Goal: Task Accomplishment & Management: Manage account settings

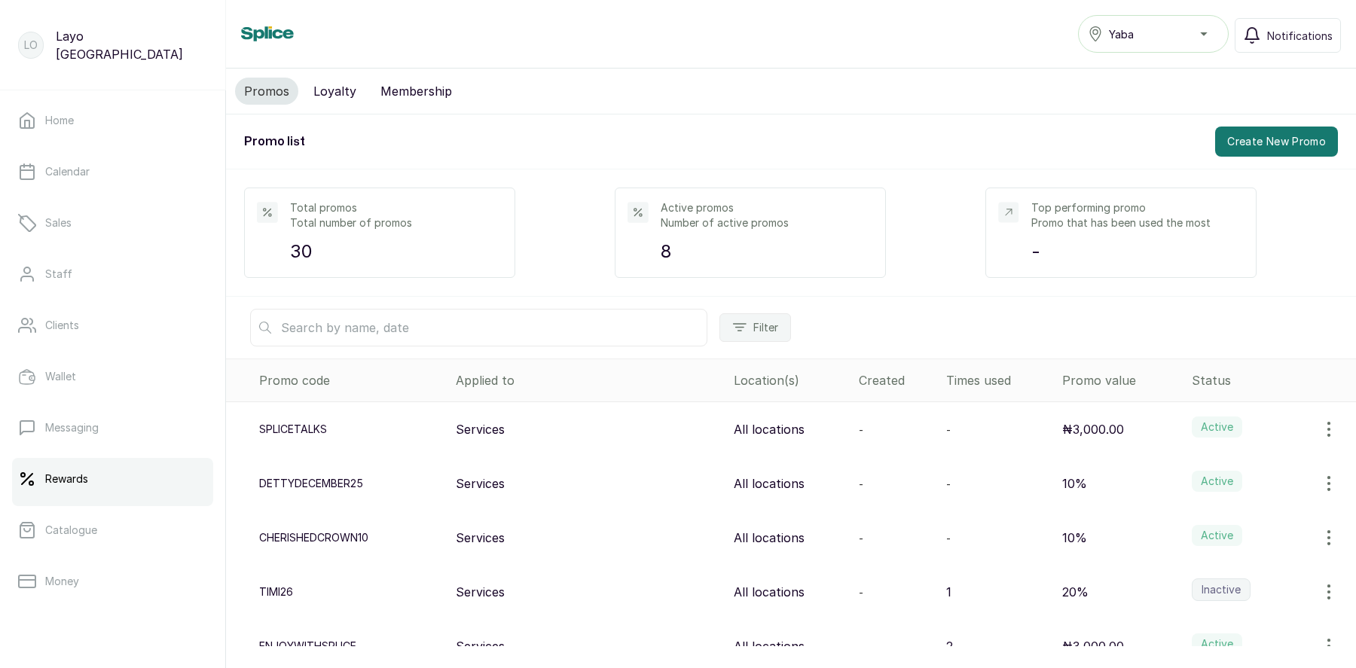
scroll to position [191, 0]
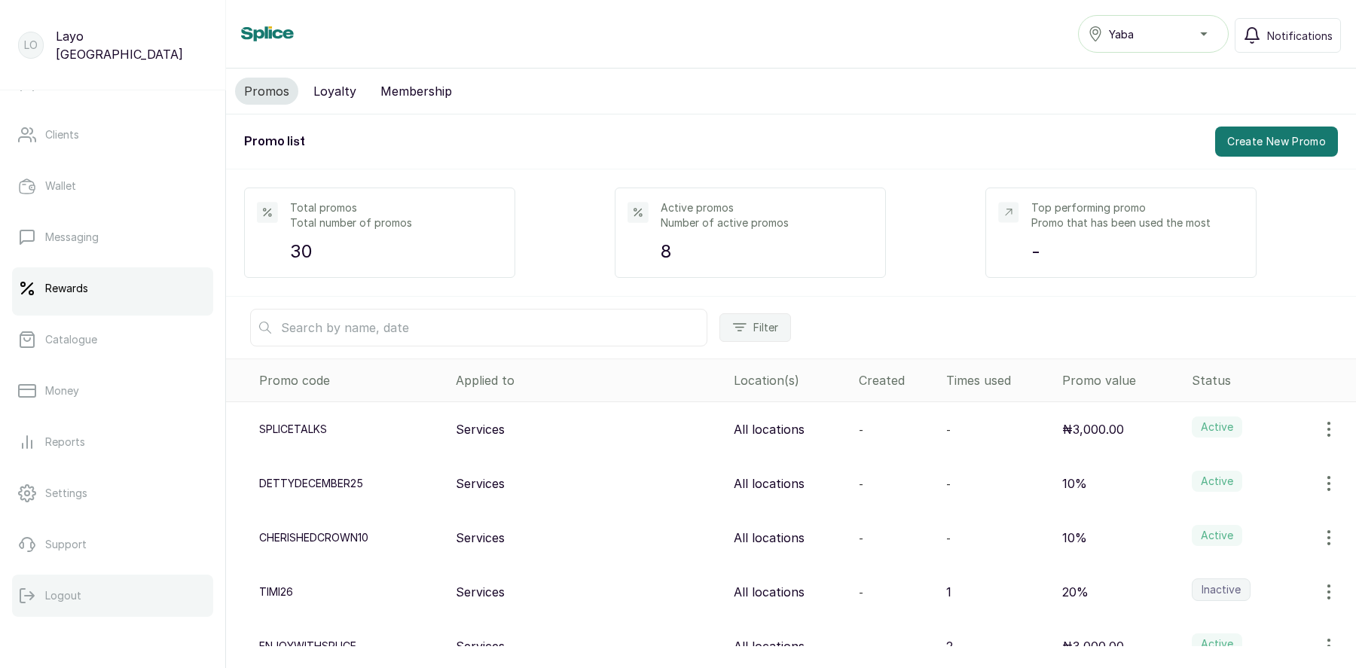
click at [84, 587] on button "Logout" at bounding box center [112, 596] width 201 height 42
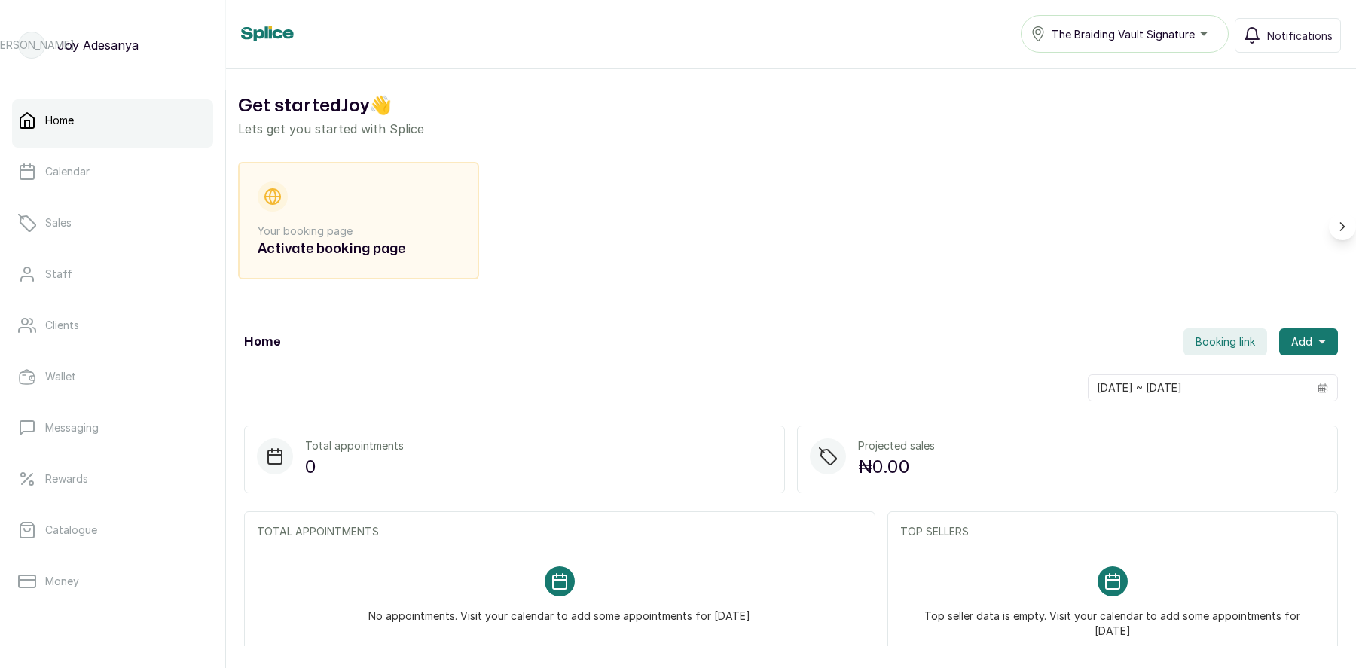
click at [1160, 45] on button "The Braiding Vault Signature" at bounding box center [1125, 34] width 208 height 38
click at [917, 31] on div "Home The Braiding Vault Signature The Braiding Vault Signature The Braiding Vau…" at bounding box center [791, 34] width 1100 height 38
click at [115, 173] on link "Calendar" at bounding box center [112, 172] width 201 height 42
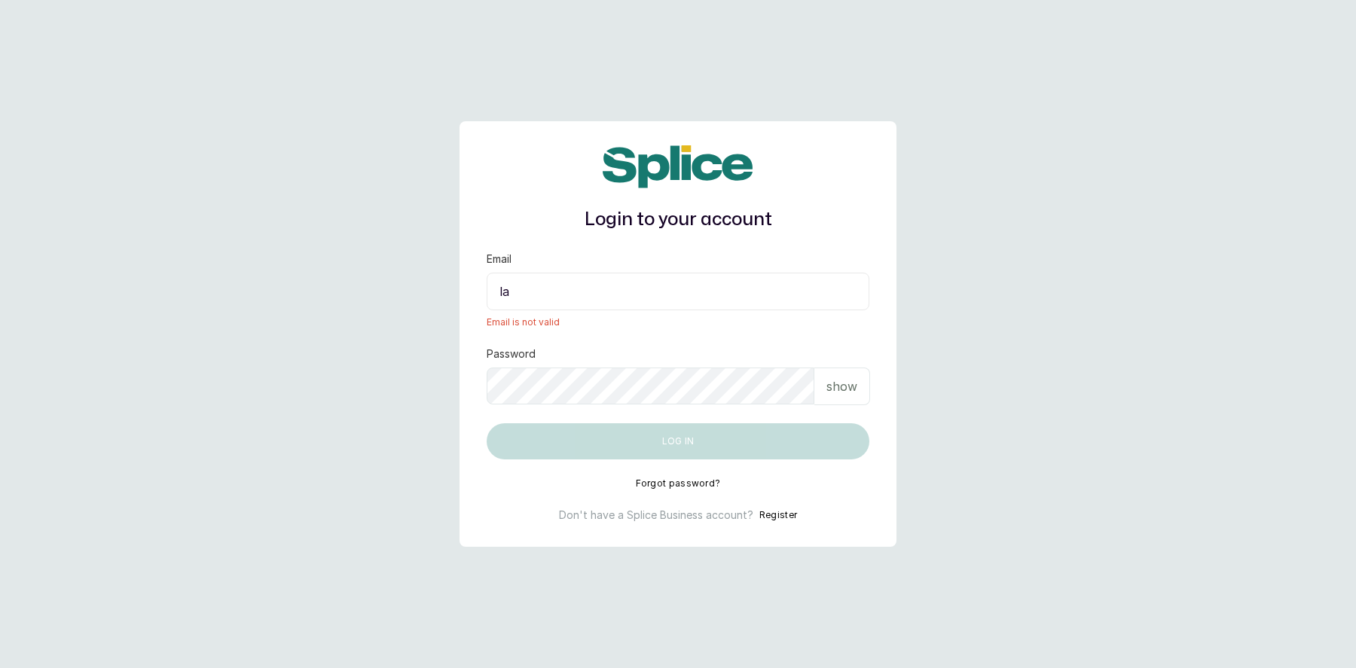
type input "layo@withsplice.com"
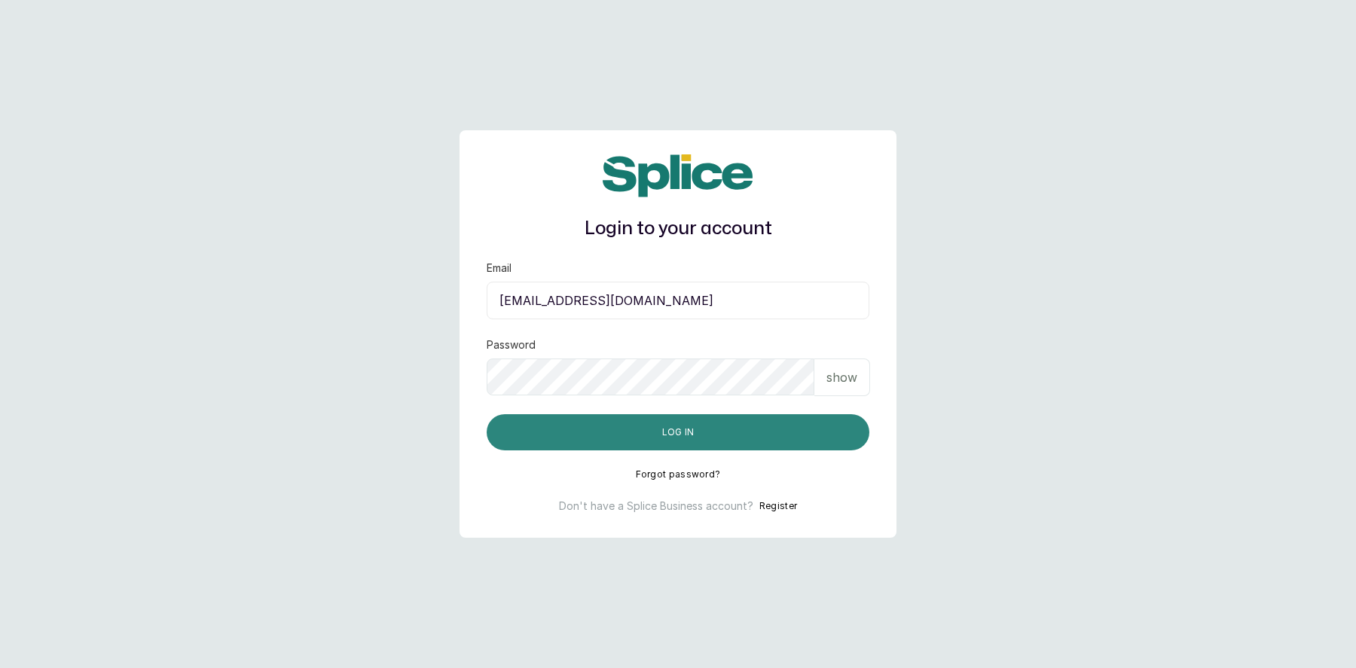
click at [687, 441] on button "Log in" at bounding box center [678, 432] width 383 height 36
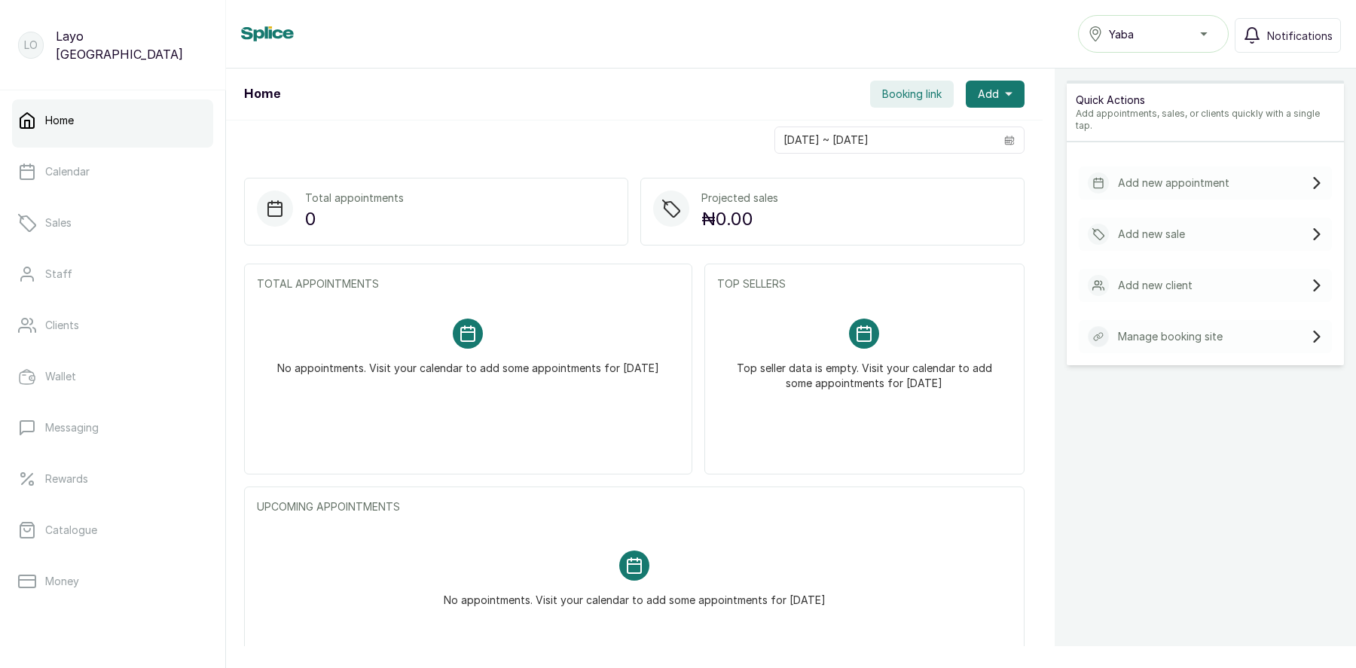
click at [1146, 32] on div "Yaba" at bounding box center [1153, 34] width 131 height 18
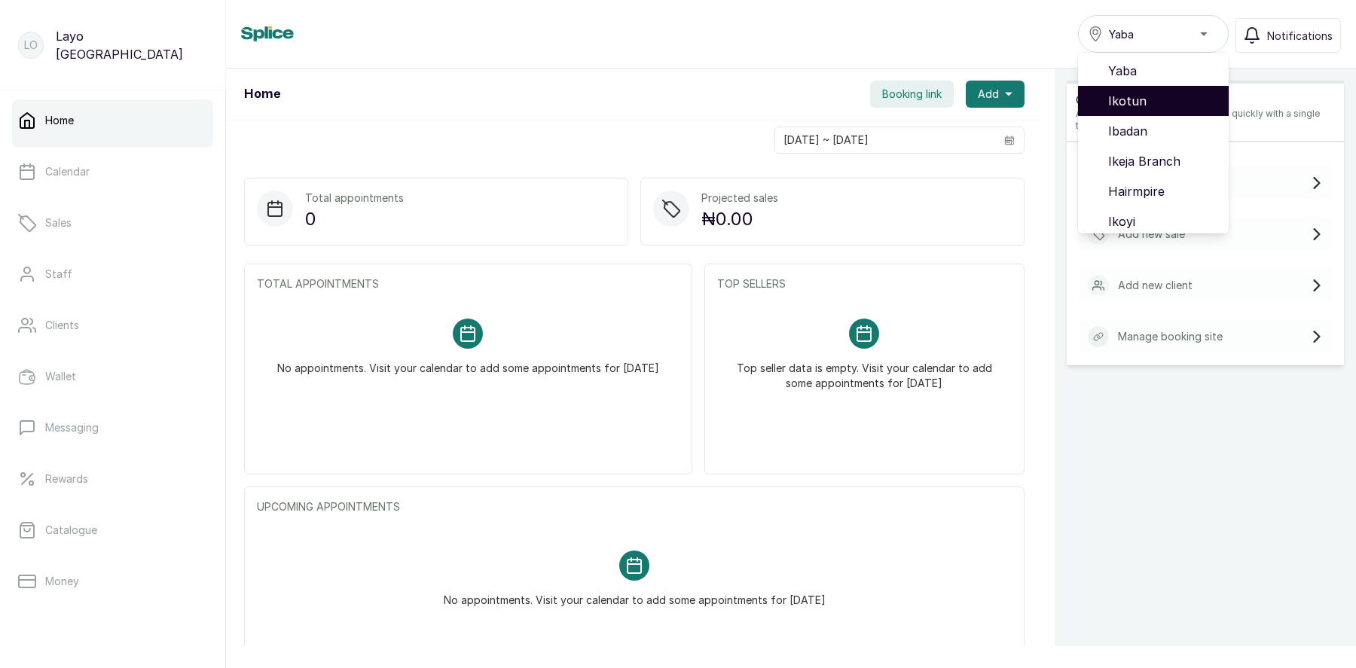
click at [1140, 107] on span "Ikotun" at bounding box center [1162, 101] width 108 height 18
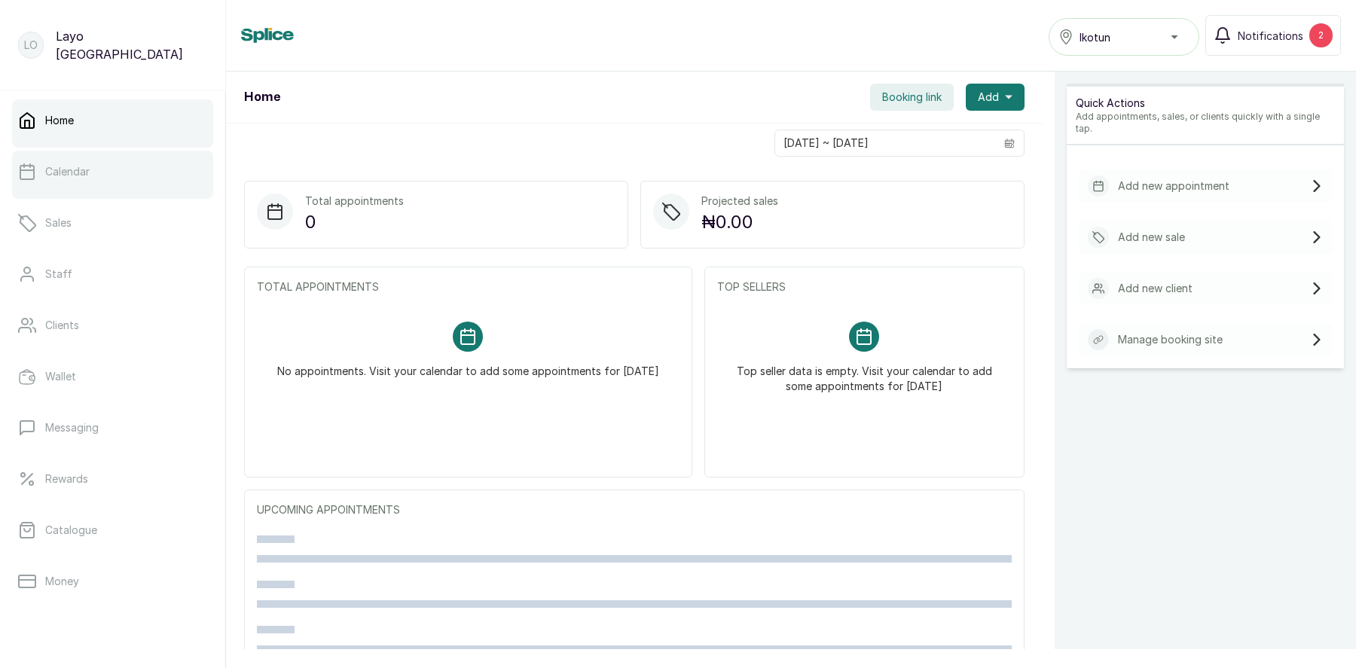
click at [74, 179] on link "Calendar" at bounding box center [112, 172] width 201 height 42
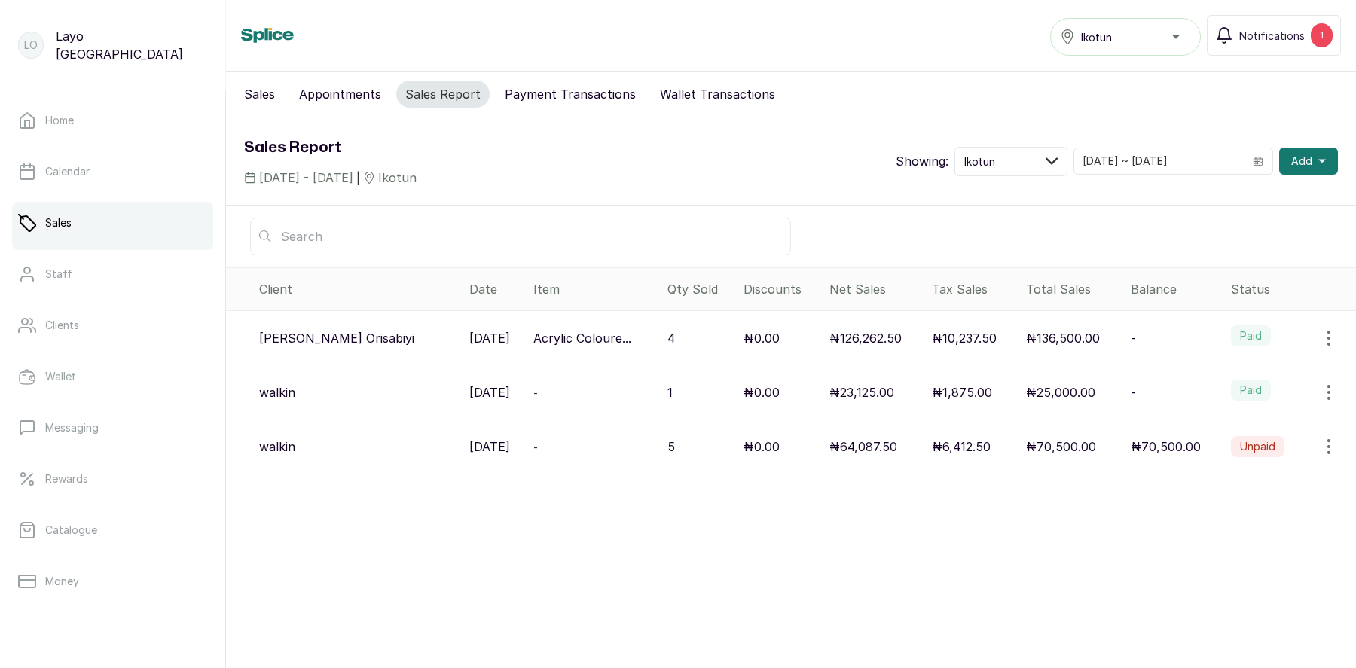
click at [1335, 439] on icon "button" at bounding box center [1329, 447] width 18 height 18
click at [1257, 484] on span "View" at bounding box center [1265, 489] width 145 height 18
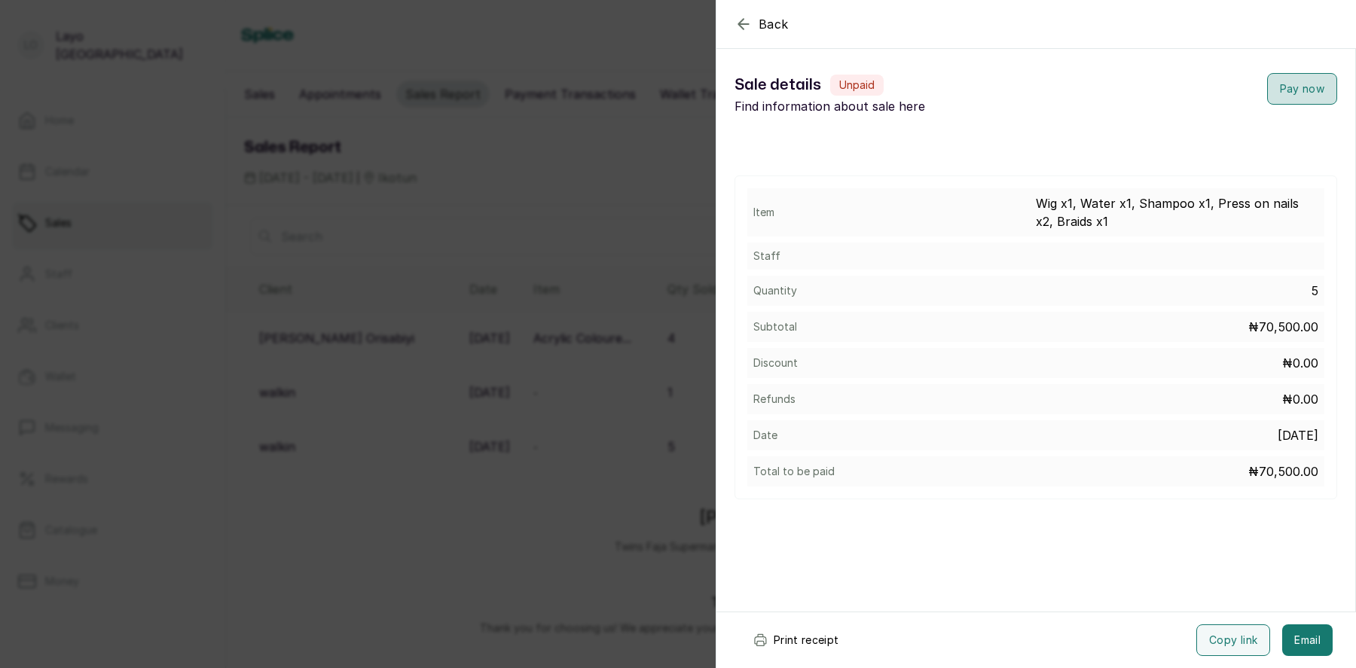
click at [1305, 80] on button "Pay now" at bounding box center [1302, 89] width 70 height 32
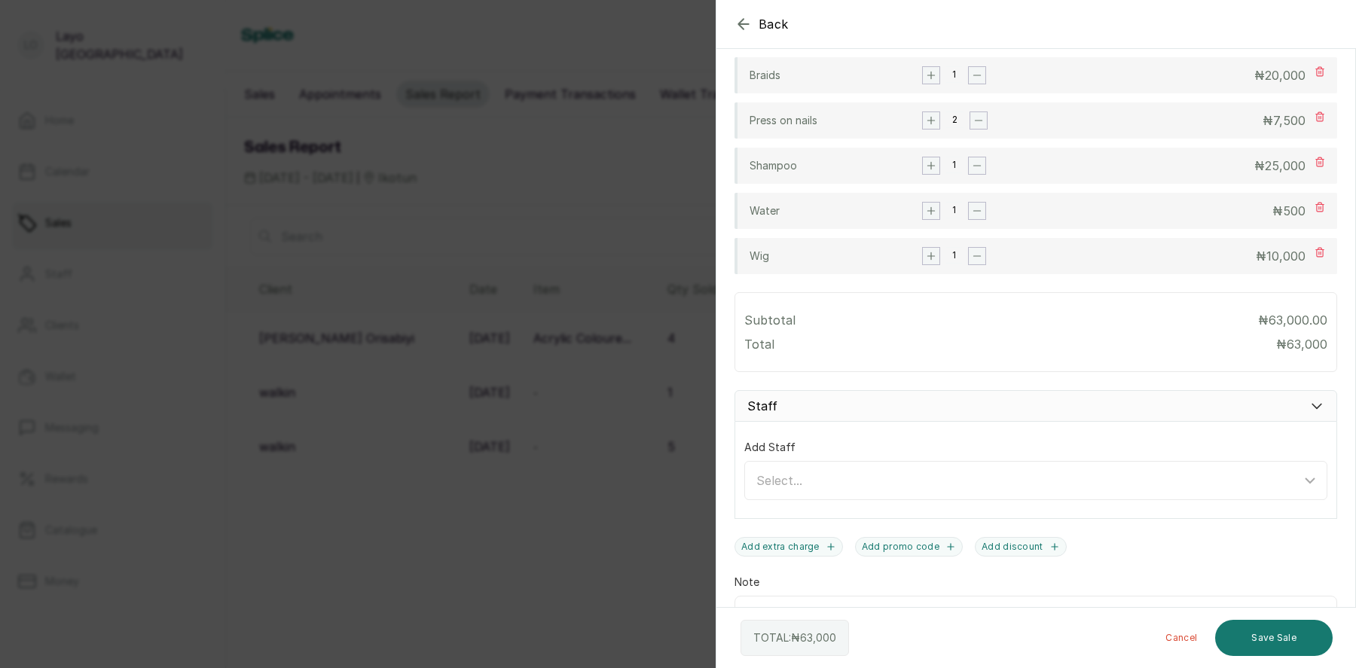
scroll to position [569, 0]
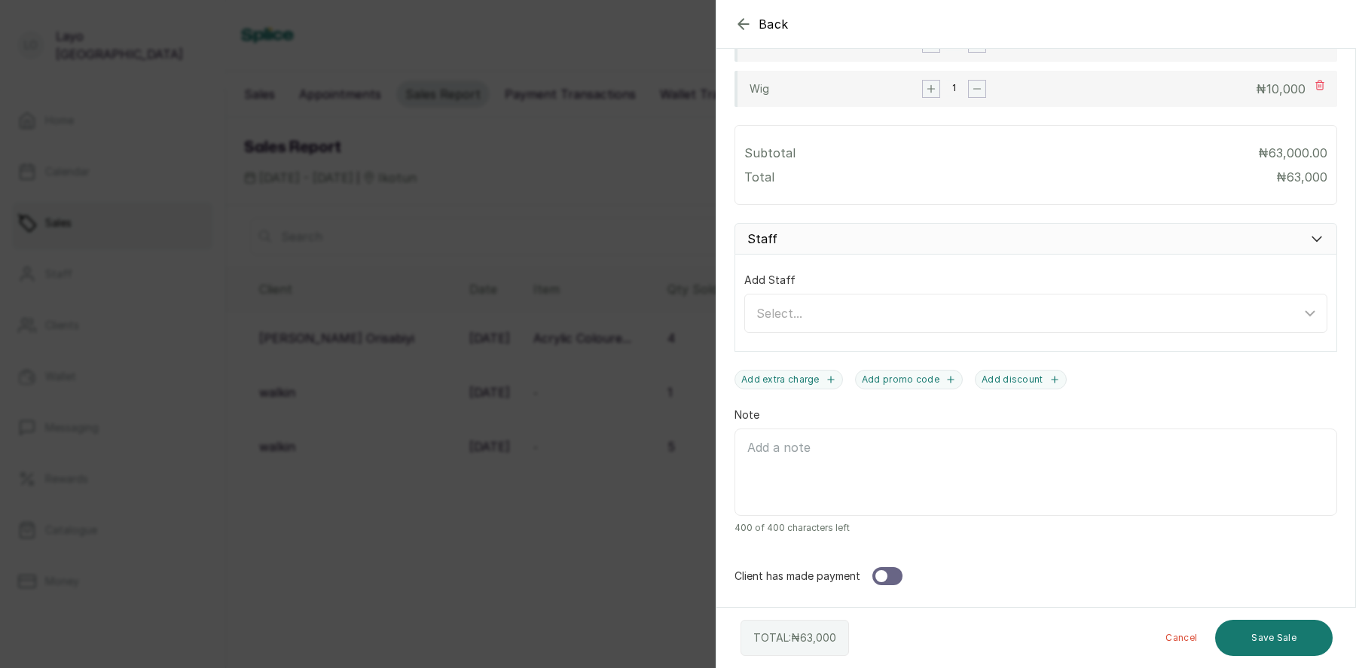
click at [903, 567] on div "Client has made payment" at bounding box center [882, 576] width 297 height 18
click at [1255, 633] on button "Continue to pay" at bounding box center [1260, 638] width 145 height 36
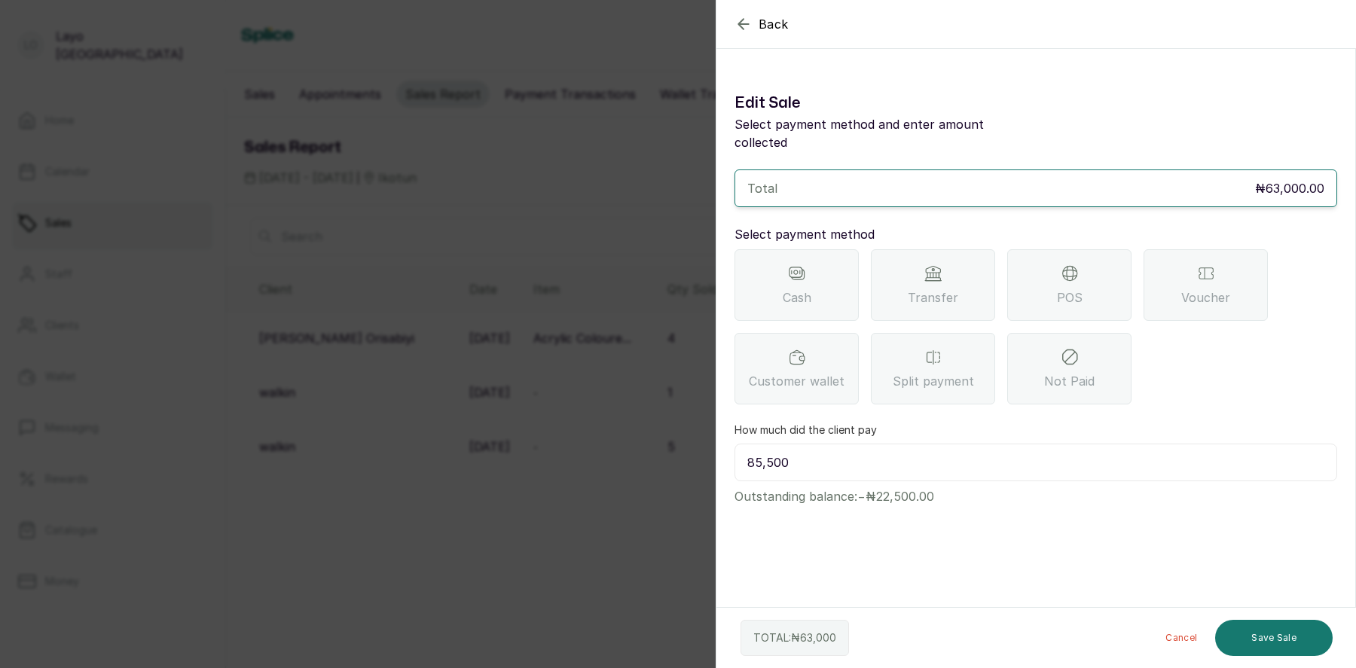
scroll to position [0, 0]
click at [820, 444] on input "85,500" at bounding box center [1035, 463] width 603 height 38
type input "8"
type input "7"
type input "1"
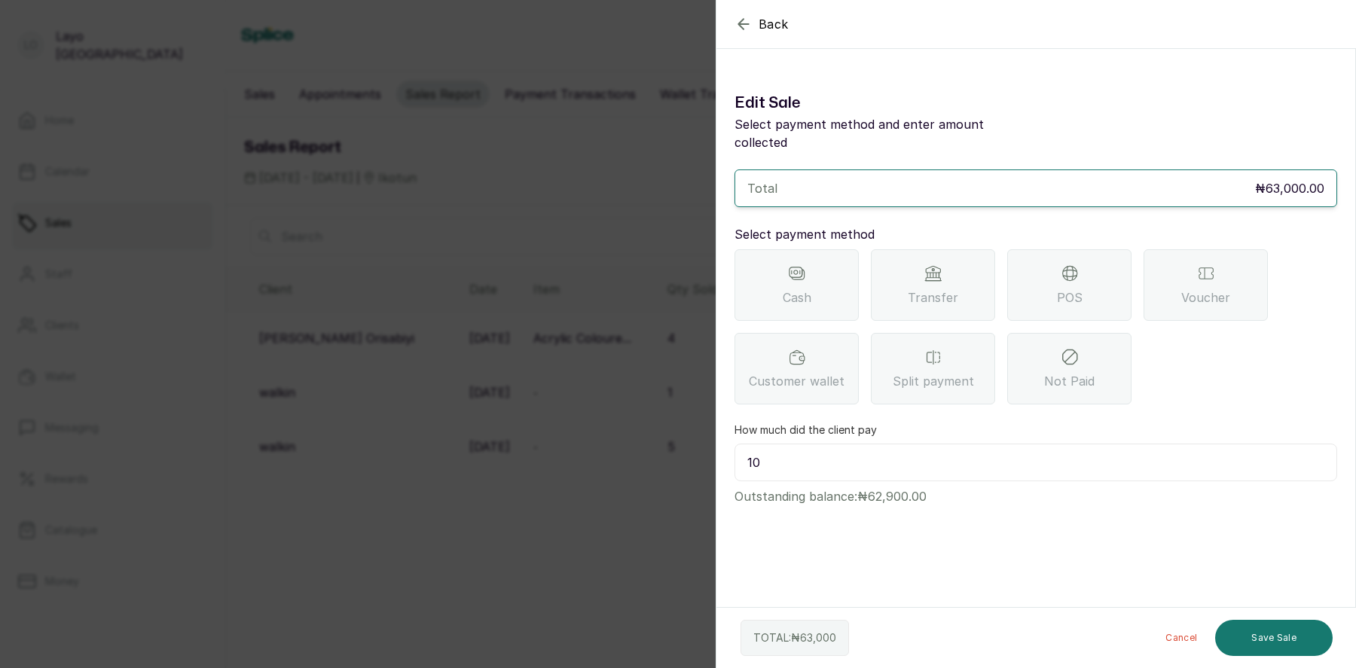
type input "1"
click at [742, 20] on icon "button" at bounding box center [743, 24] width 10 height 10
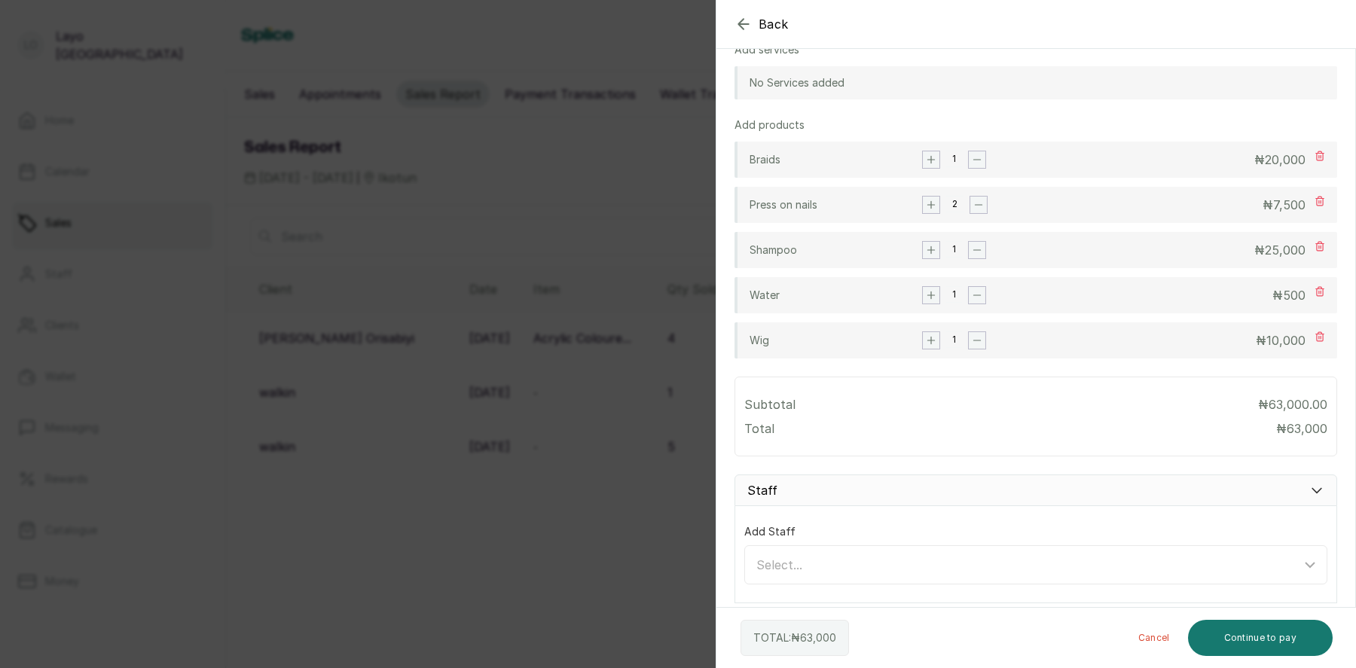
scroll to position [569, 0]
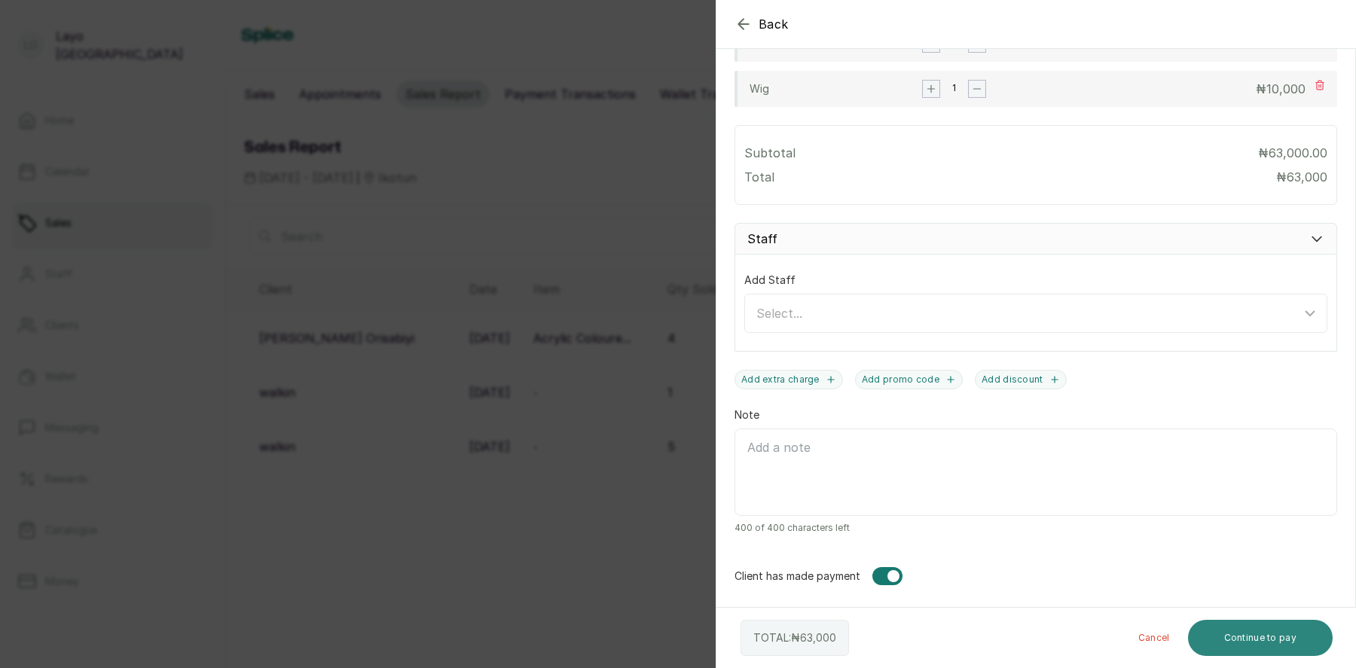
click at [1263, 639] on button "Continue to pay" at bounding box center [1260, 638] width 145 height 36
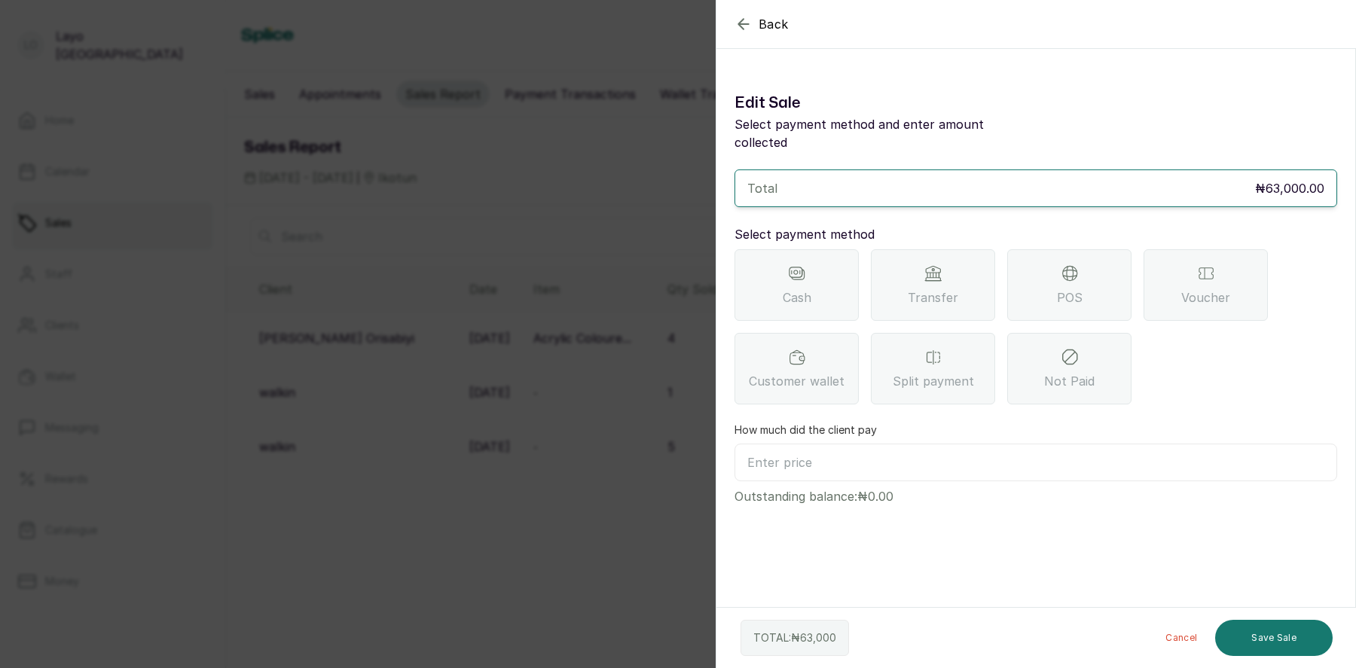
click at [788, 179] on div "Total ₦63,000.00" at bounding box center [1035, 188] width 603 height 38
click at [798, 264] on icon at bounding box center [797, 273] width 18 height 18
click at [813, 451] on input "text" at bounding box center [1035, 463] width 603 height 38
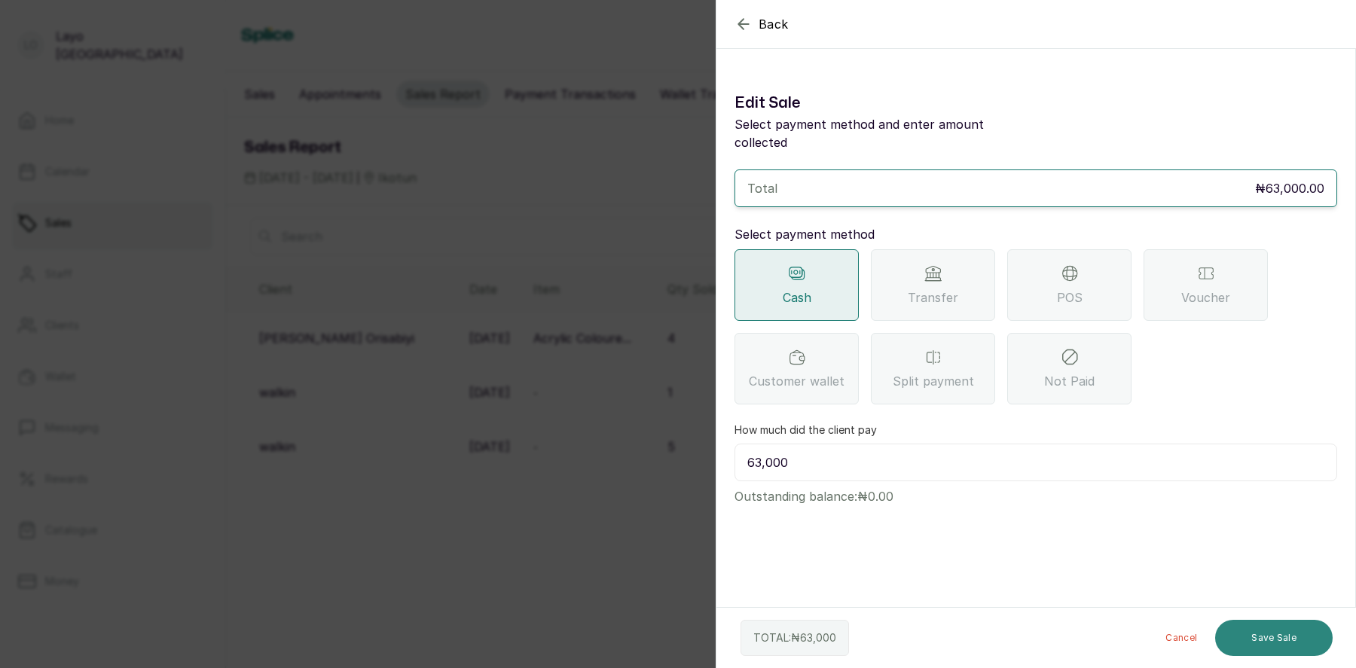
type input "63,000"
click at [1274, 635] on button "Save Sale" at bounding box center [1273, 638] width 117 height 36
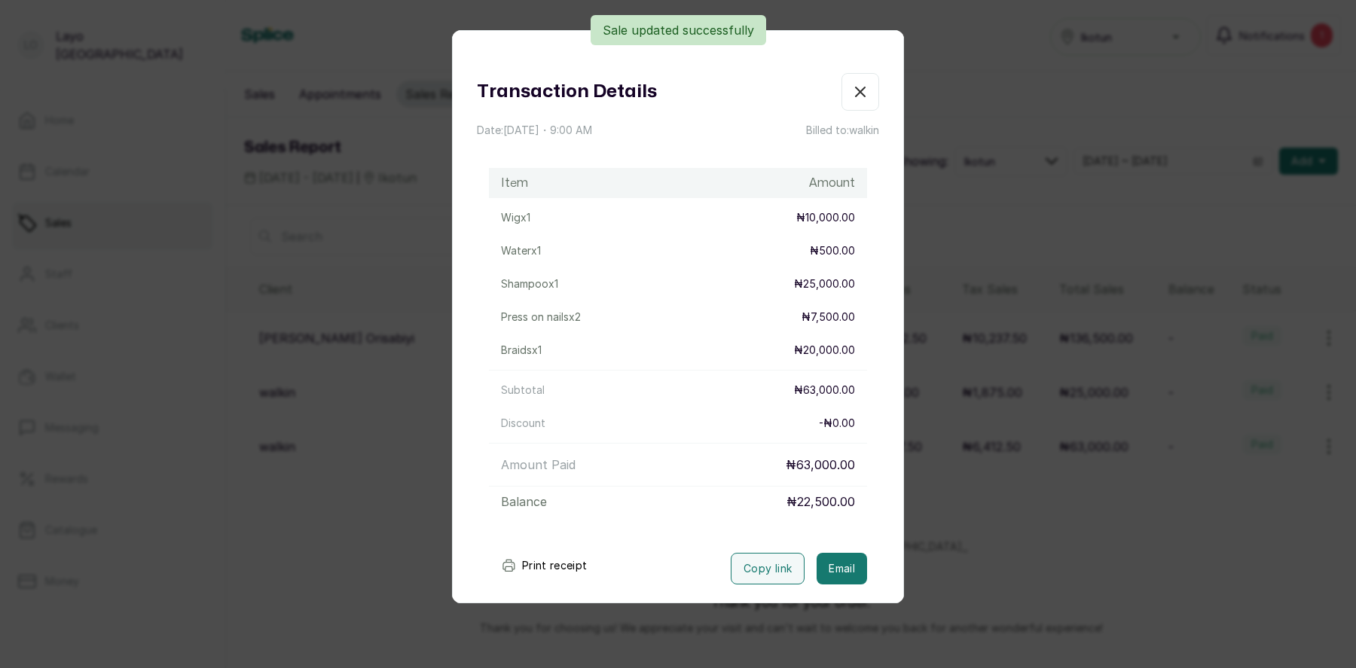
click at [860, 93] on icon "button" at bounding box center [860, 92] width 18 height 18
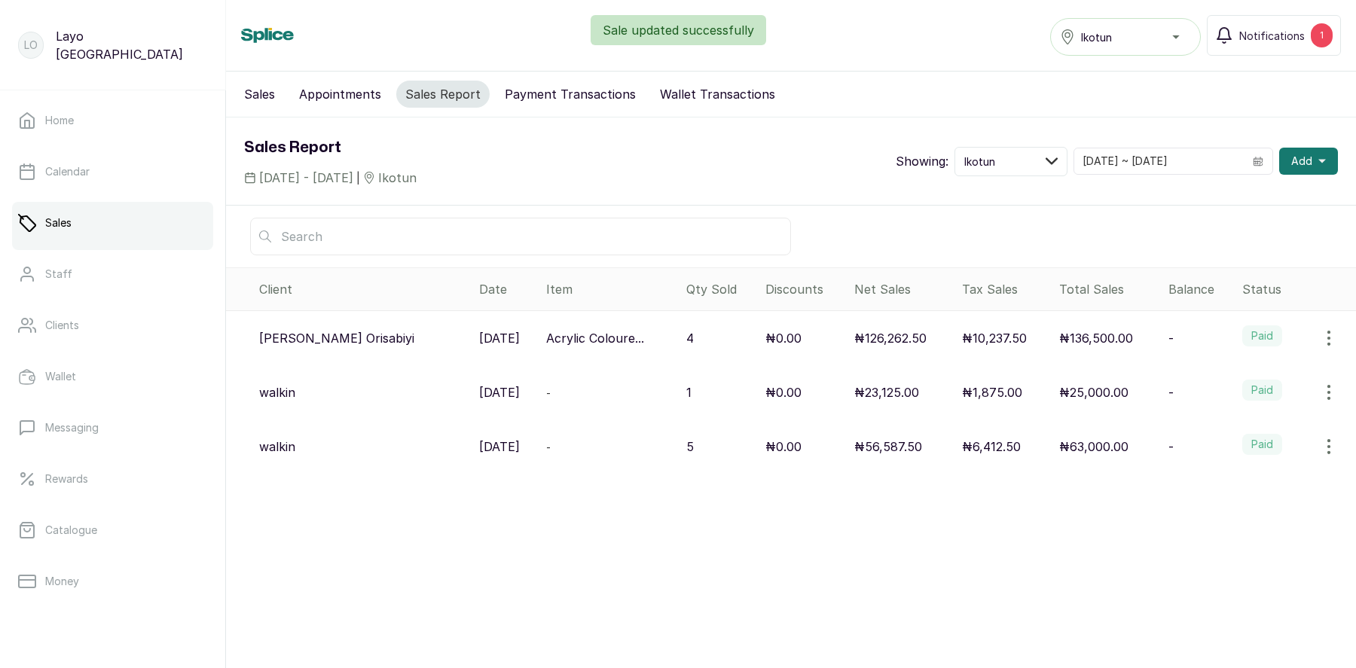
click at [1326, 440] on icon "button" at bounding box center [1329, 447] width 18 height 18
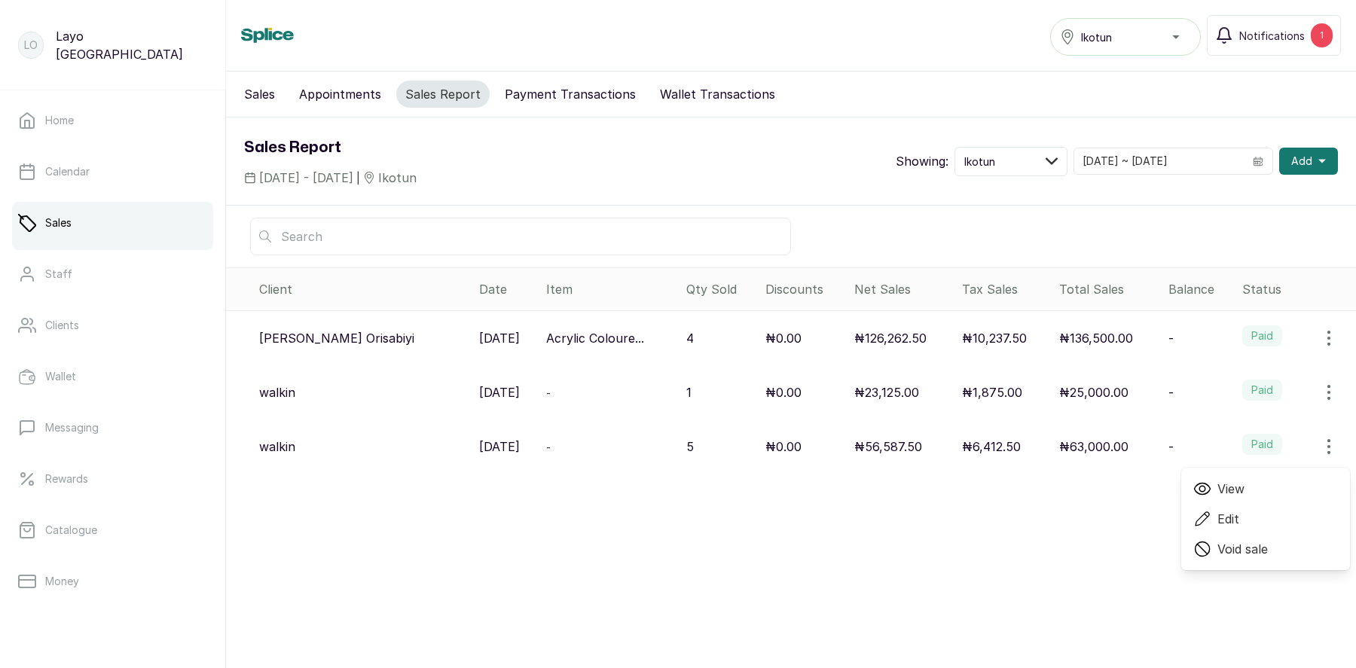
click at [938, 554] on div "Sales Appointments Sales Report Payment Transactions Wallet Transactions Sales …" at bounding box center [791, 361] width 1130 height 578
click at [1325, 439] on icon "button" at bounding box center [1329, 447] width 18 height 18
click at [1250, 557] on div "View Edit Void sale" at bounding box center [1265, 519] width 169 height 102
click at [1254, 540] on span "Void sale" at bounding box center [1242, 549] width 50 height 18
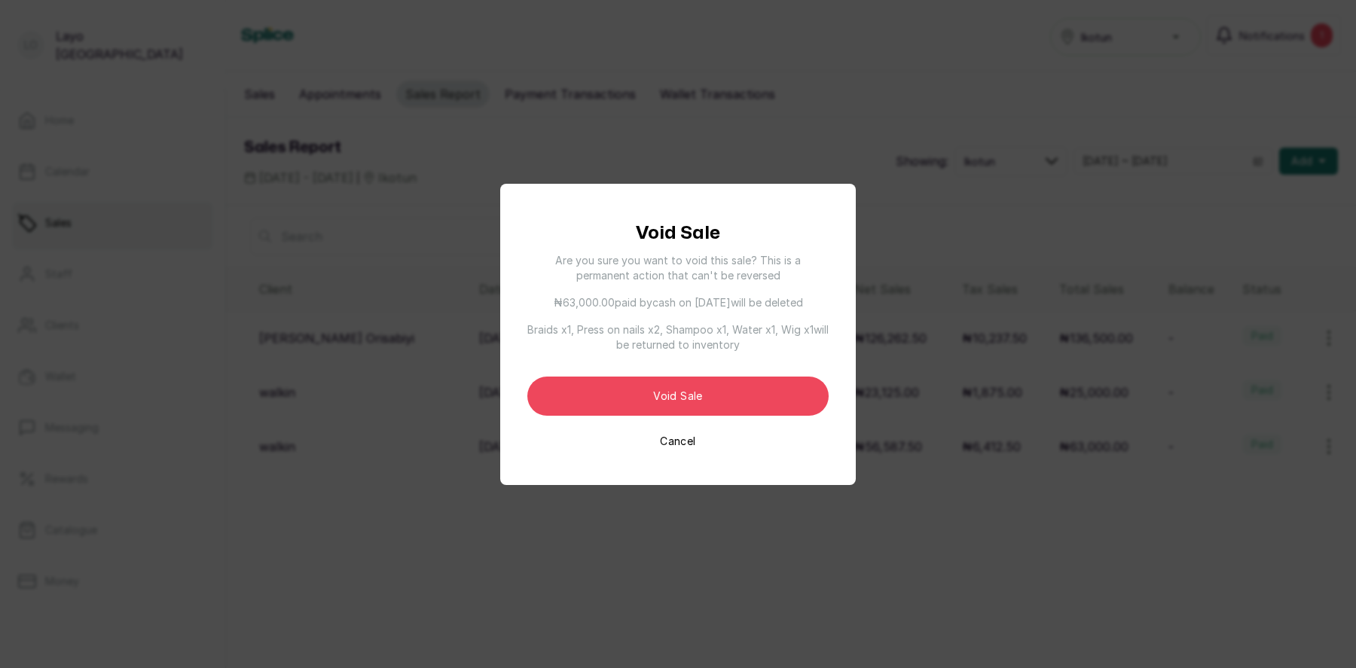
click at [683, 441] on button "Cancel" at bounding box center [677, 441] width 35 height 15
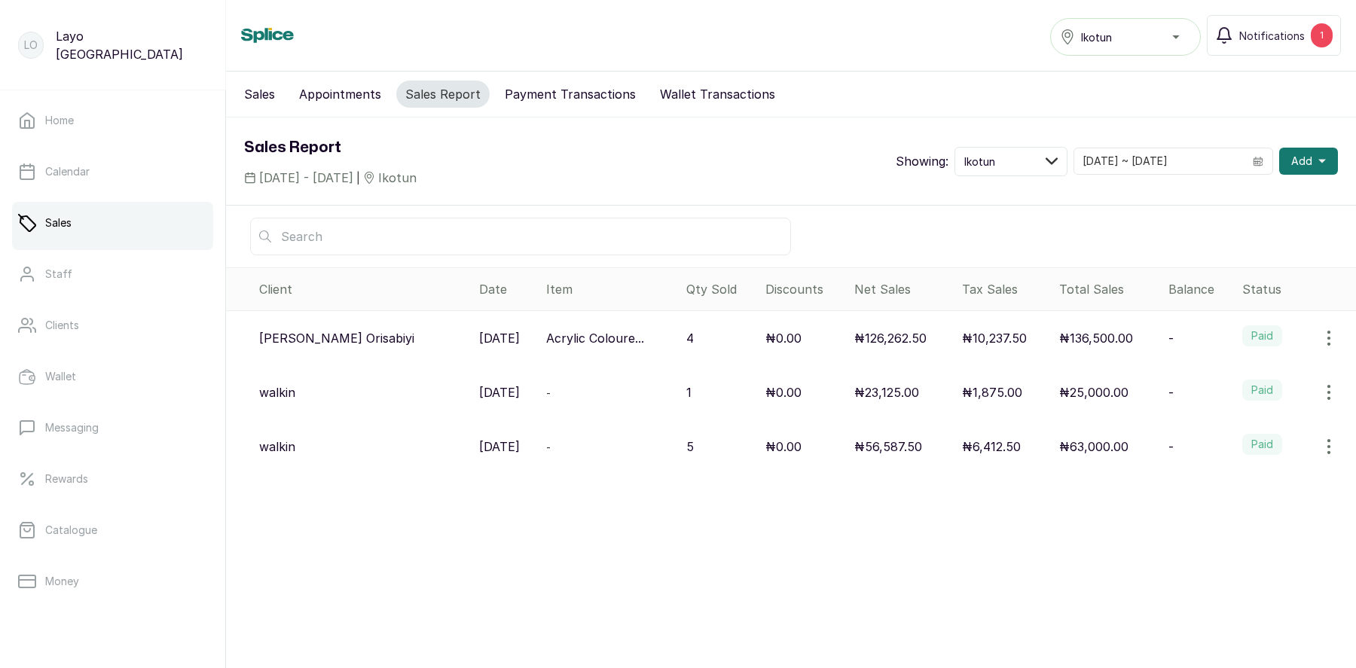
click at [548, 92] on button "Payment Transactions" at bounding box center [570, 94] width 149 height 27
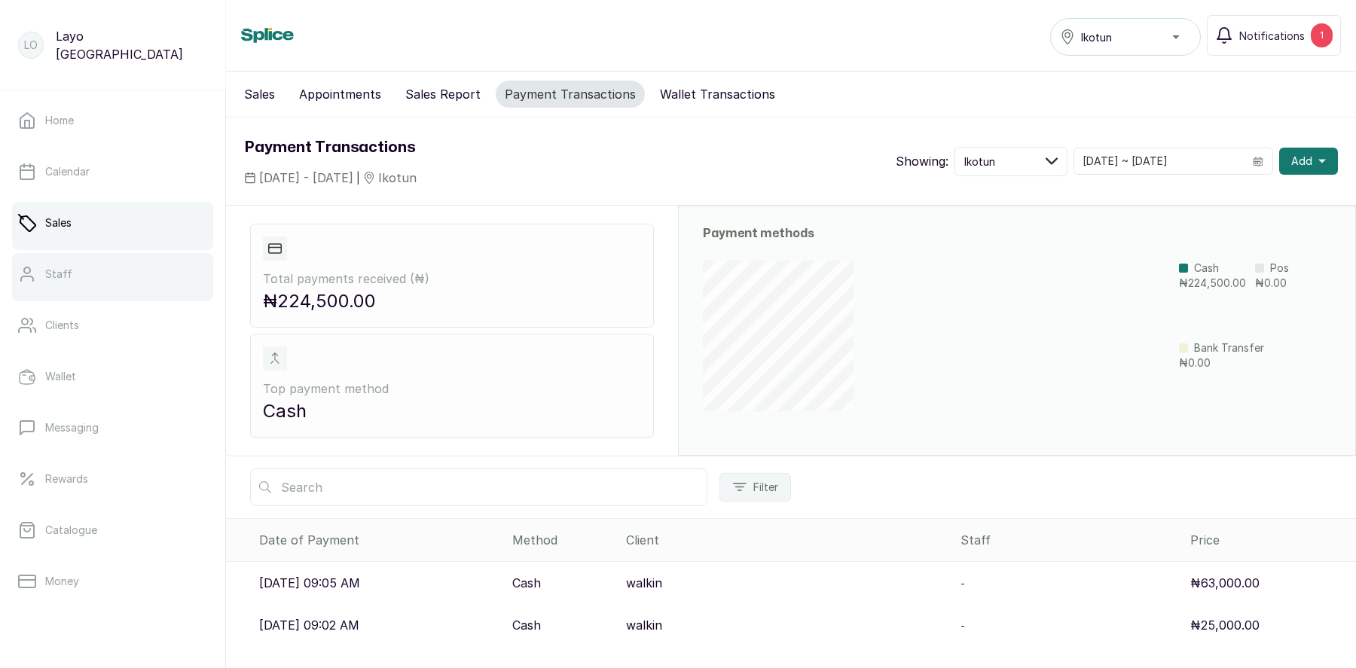
click at [75, 274] on link "Staff" at bounding box center [112, 274] width 201 height 42
